Goal: Find specific page/section: Find specific page/section

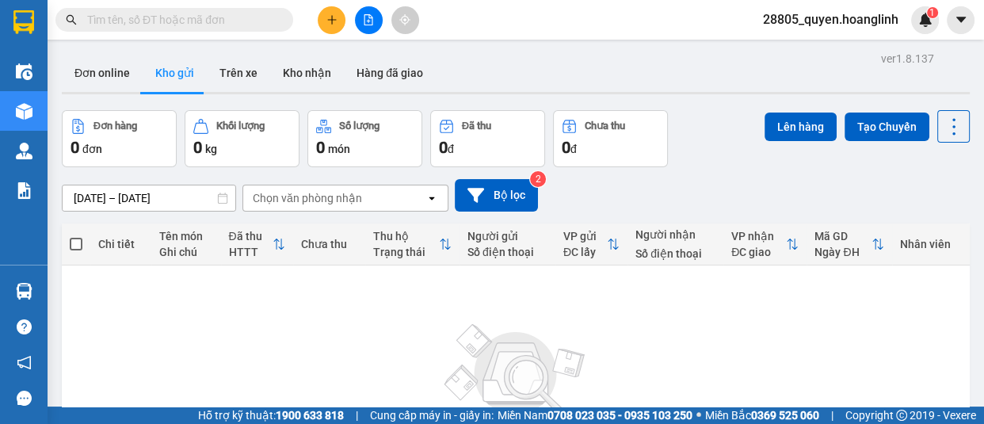
drag, startPoint x: 202, startPoint y: 20, endPoint x: 211, endPoint y: 24, distance: 9.6
click at [206, 20] on input "text" at bounding box center [180, 19] width 187 height 17
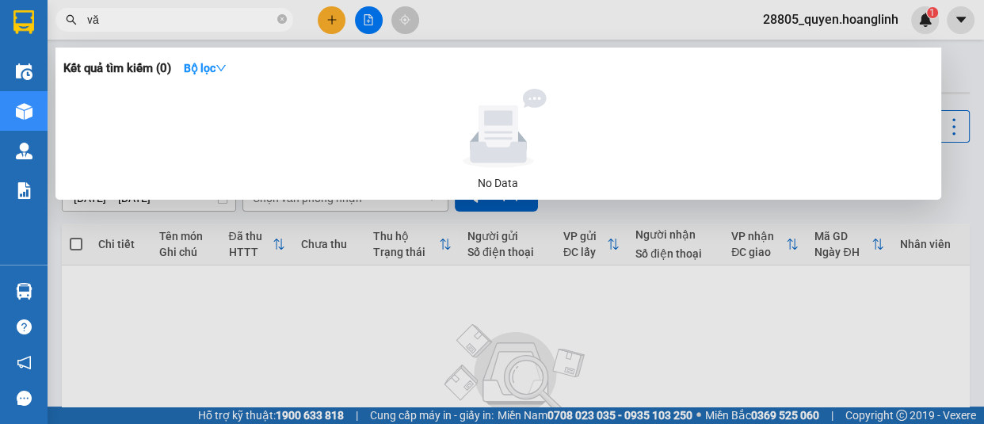
type input "văn"
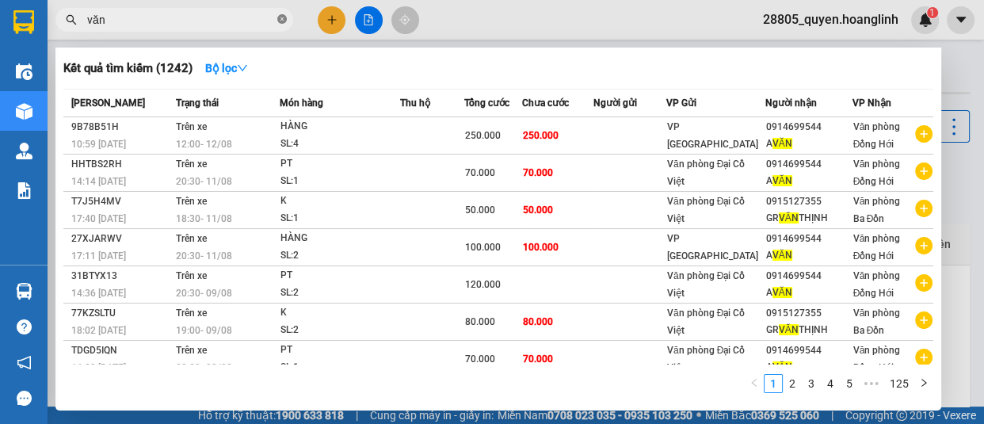
click at [282, 17] on icon "close-circle" at bounding box center [282, 19] width 10 height 10
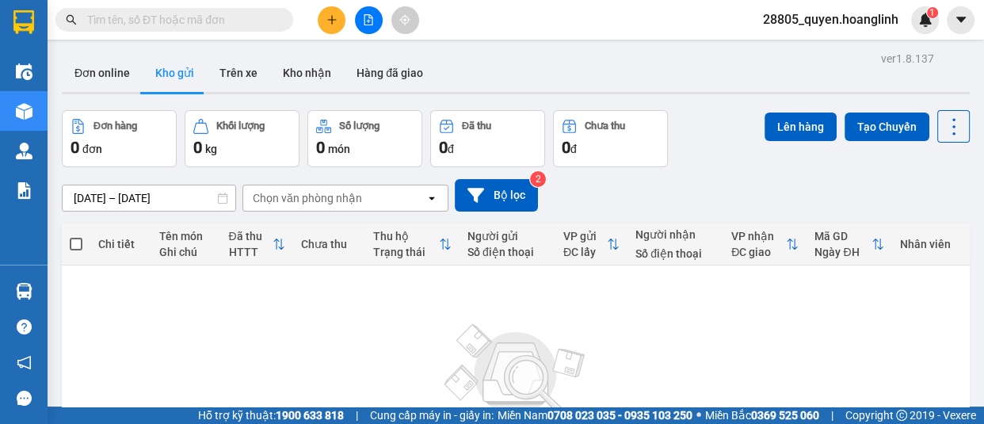
click at [206, 19] on input "text" at bounding box center [180, 19] width 187 height 17
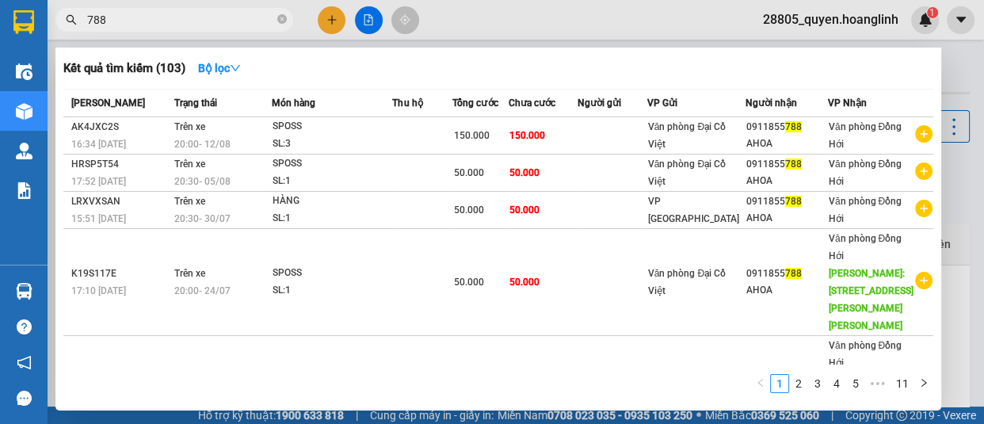
type input "788"
click at [269, 21] on input "788" at bounding box center [180, 19] width 187 height 17
click at [280, 18] on icon "close-circle" at bounding box center [282, 19] width 10 height 10
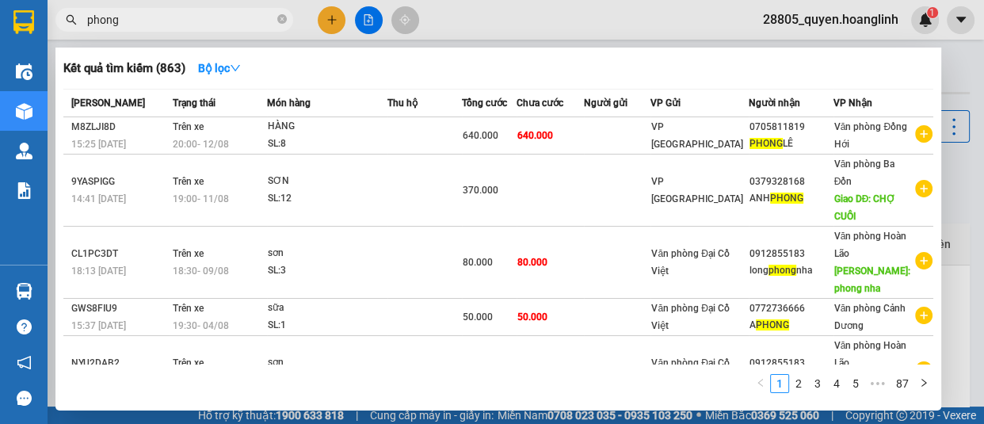
type input "phong"
